Goal: Task Accomplishment & Management: Manage account settings

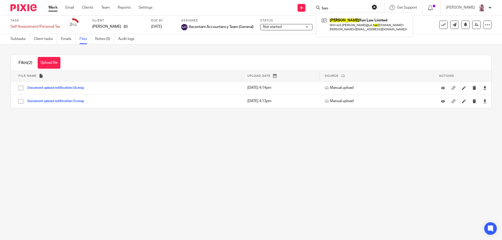
click at [353, 7] on input "han" at bounding box center [344, 8] width 47 height 5
type input "east mid"
click at [376, 27] on link at bounding box center [363, 22] width 86 height 12
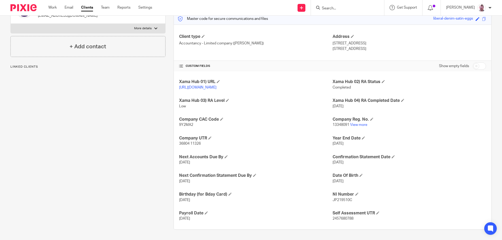
click at [477, 63] on input "checkbox" at bounding box center [478, 65] width 13 height 7
checkbox input "true"
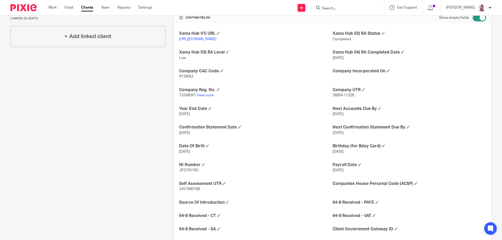
scroll to position [127, 0]
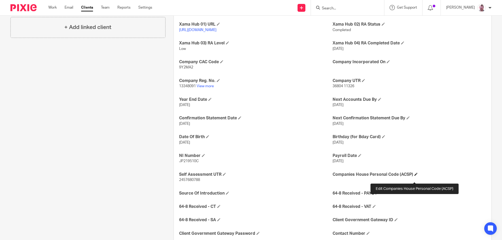
click at [414, 176] on span at bounding box center [415, 174] width 3 height 3
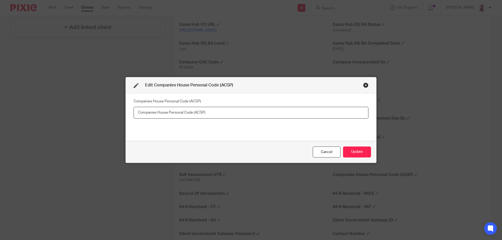
click at [190, 117] on input "text" at bounding box center [250, 113] width 235 height 12
type input "X3T-7P34-2223 Jack Rounding"
click at [350, 152] on button "Update" at bounding box center [357, 152] width 28 height 11
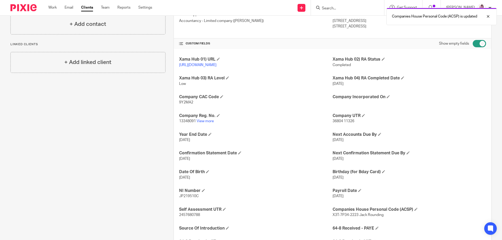
scroll to position [67, 0]
